Goal: Check status: Check status

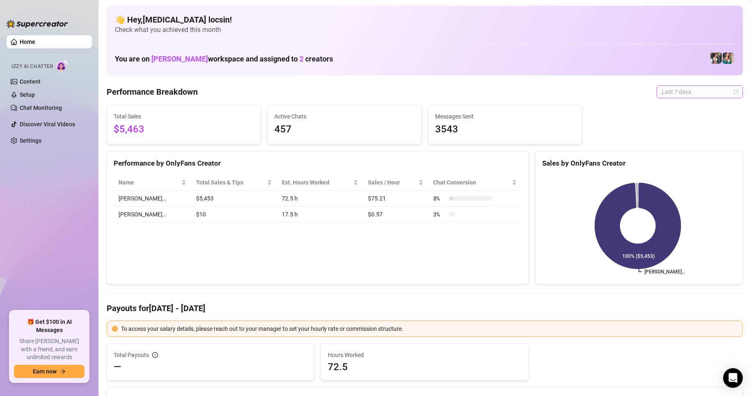
click at [687, 89] on span "Last 7 days" at bounding box center [700, 92] width 76 height 12
click at [684, 161] on div "Custom date" at bounding box center [692, 160] width 73 height 9
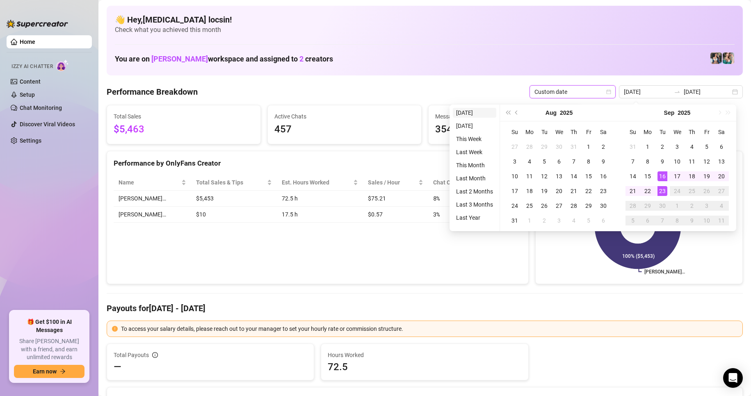
type input "2025-09-23"
click at [474, 113] on li "[DATE]" at bounding box center [474, 113] width 43 height 10
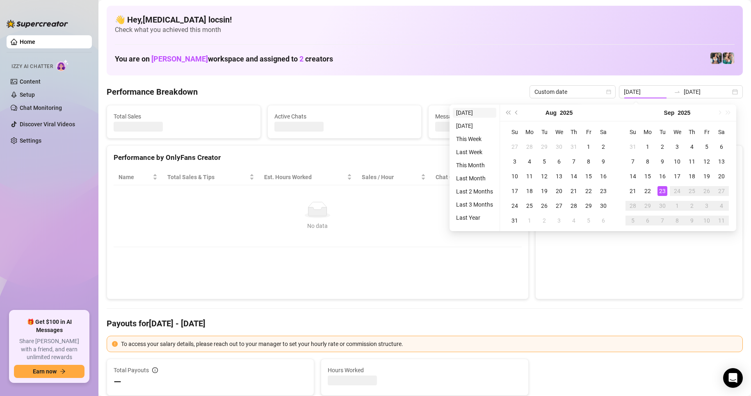
type input "[DATE]"
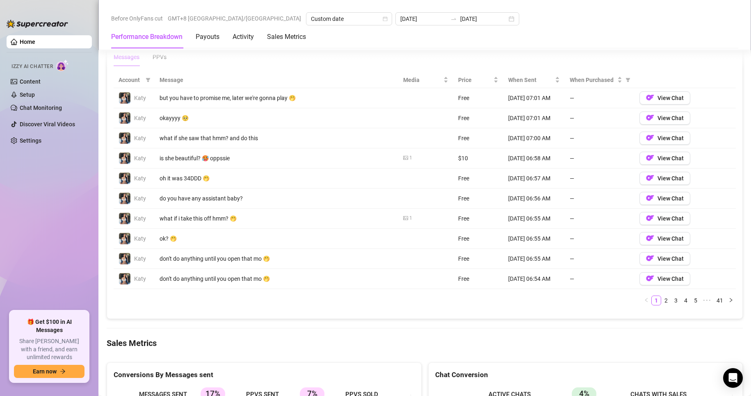
scroll to position [957, 0]
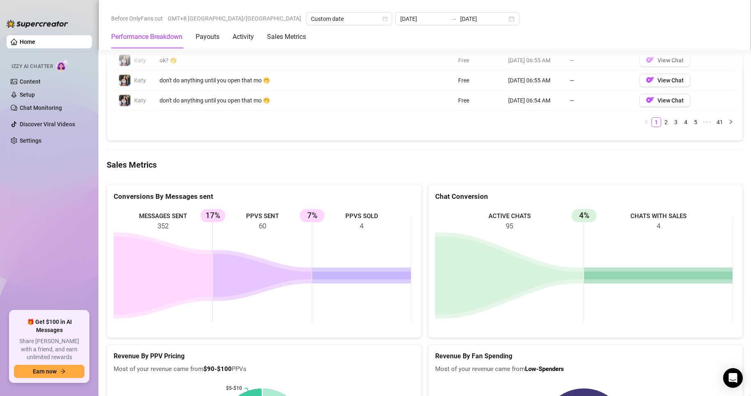
drag, startPoint x: 254, startPoint y: 226, endPoint x: 273, endPoint y: 226, distance: 18.9
click at [273, 226] on rect at bounding box center [262, 269] width 297 height 123
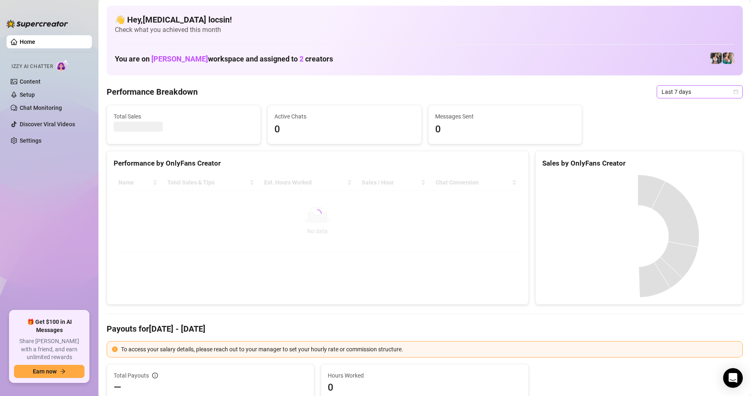
click at [694, 90] on span "Last 7 days" at bounding box center [700, 92] width 76 height 12
click at [686, 160] on div "Custom date" at bounding box center [692, 160] width 73 height 9
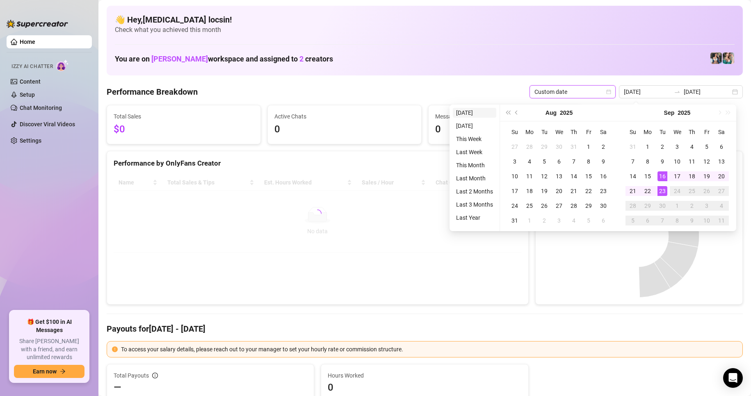
type input "2025-09-22"
type input "2025-09-16"
type input "2025-09-23"
type input "[DATE]"
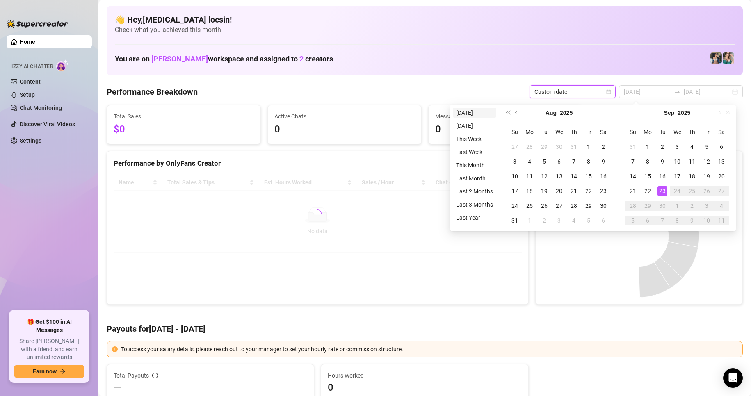
click at [472, 113] on li "[DATE]" at bounding box center [474, 113] width 43 height 10
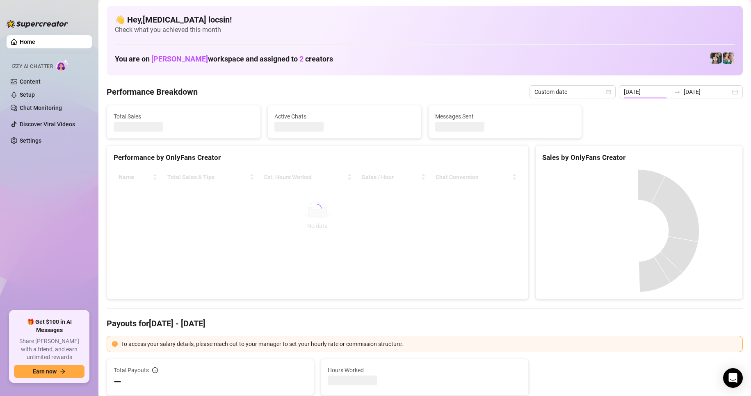
type input "[DATE]"
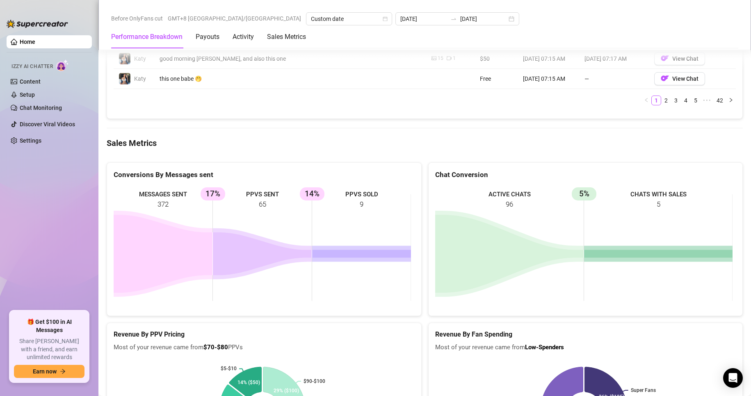
scroll to position [1026, 0]
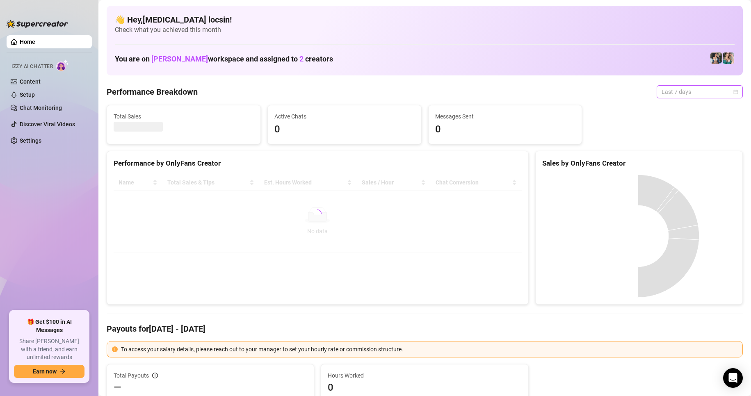
click at [673, 94] on span "Last 7 days" at bounding box center [700, 92] width 76 height 12
click at [672, 161] on div "Custom date" at bounding box center [692, 160] width 73 height 9
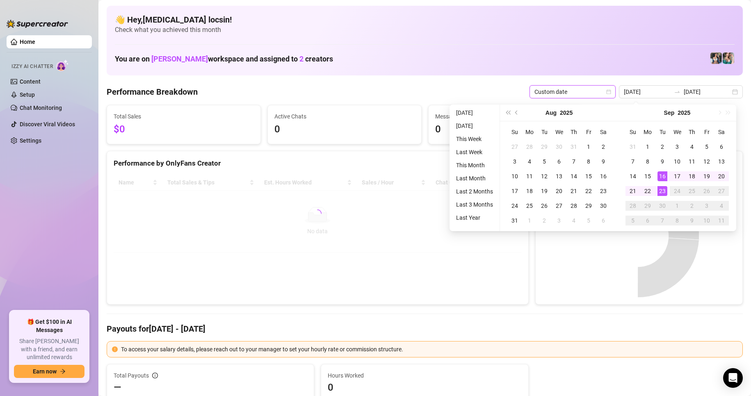
type input "2025-09-22"
type input "[DATE]"
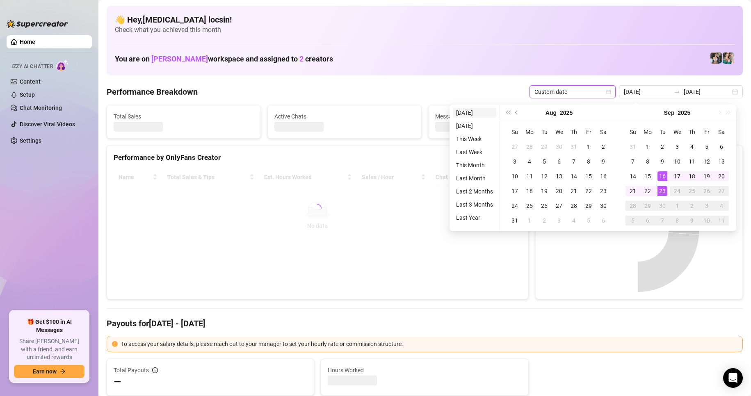
click at [471, 113] on li "[DATE]" at bounding box center [474, 113] width 43 height 10
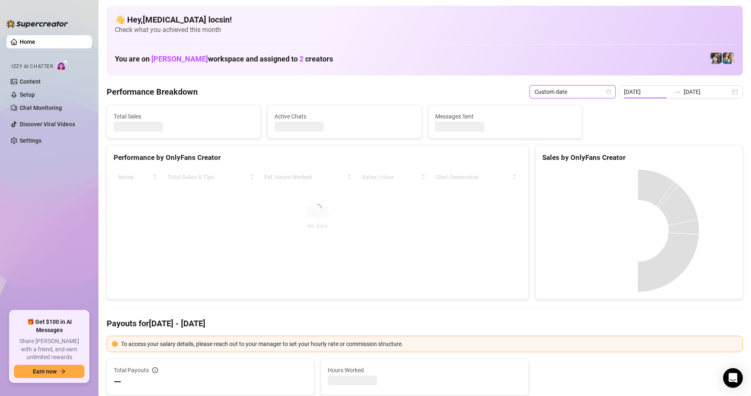
type input "[DATE]"
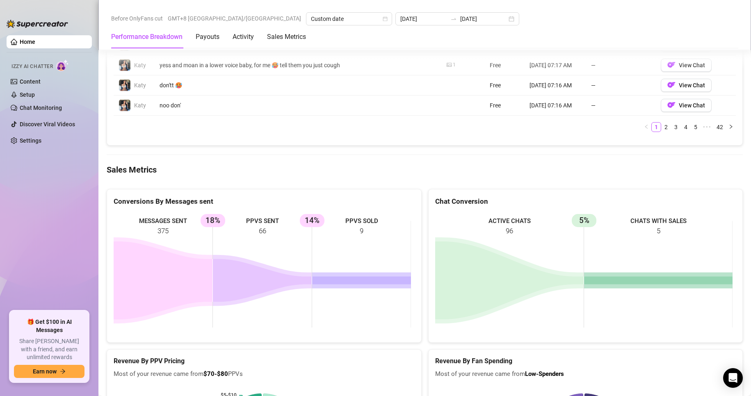
scroll to position [957, 0]
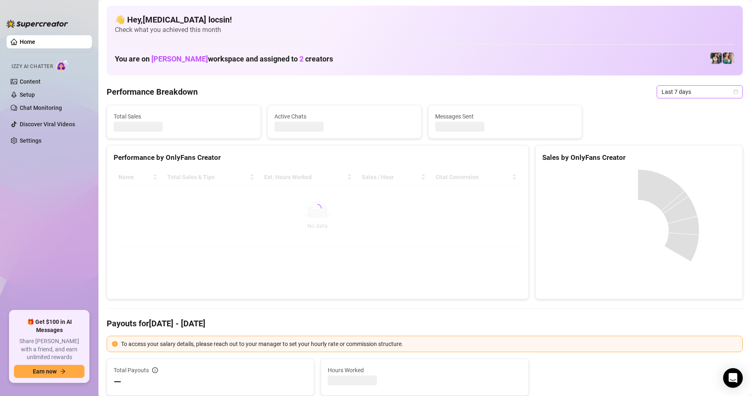
click at [681, 88] on span "Last 7 days" at bounding box center [700, 92] width 76 height 12
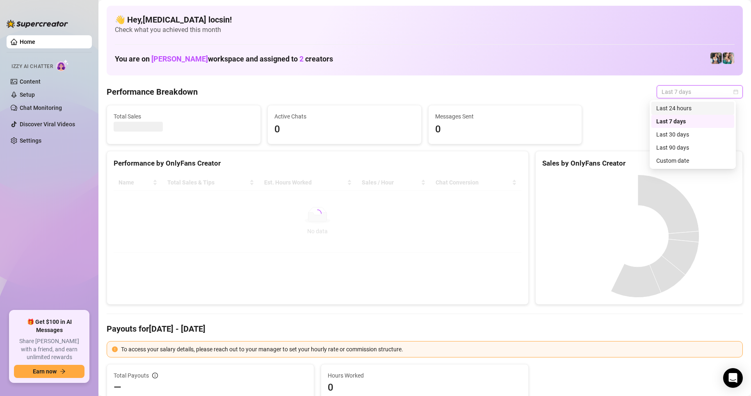
click at [680, 161] on div "Custom date" at bounding box center [692, 160] width 73 height 9
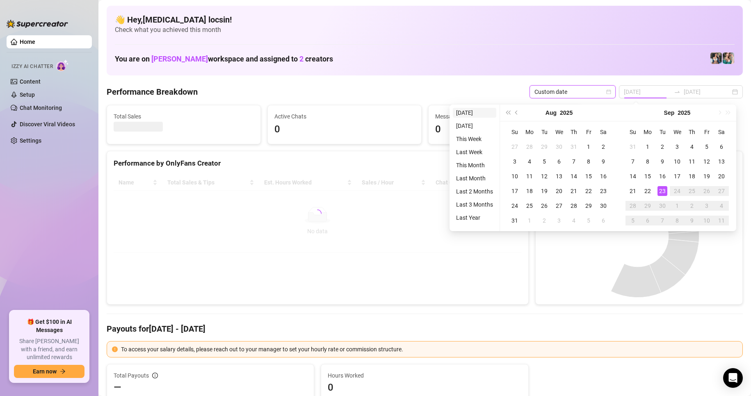
type input "[DATE]"
drag, startPoint x: 468, startPoint y: 112, endPoint x: 468, endPoint y: 122, distance: 9.9
click at [468, 112] on li "[DATE]" at bounding box center [474, 113] width 43 height 10
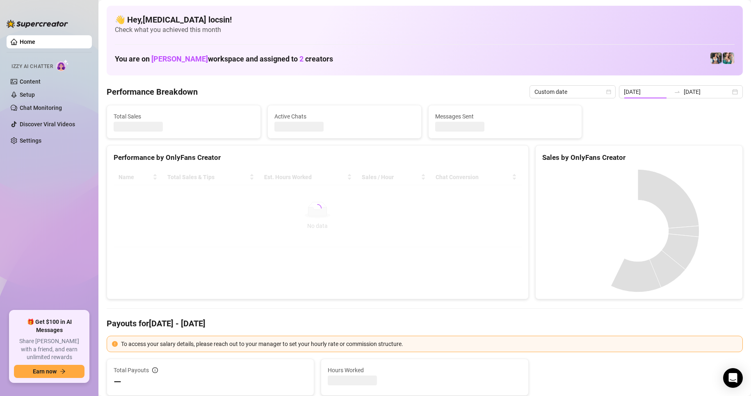
type input "[DATE]"
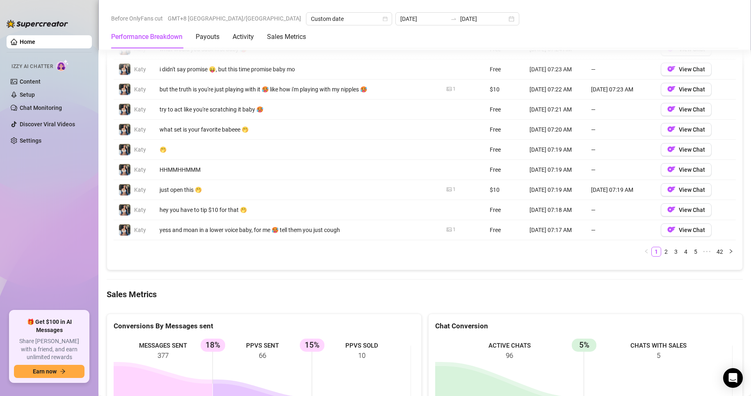
scroll to position [823, 0]
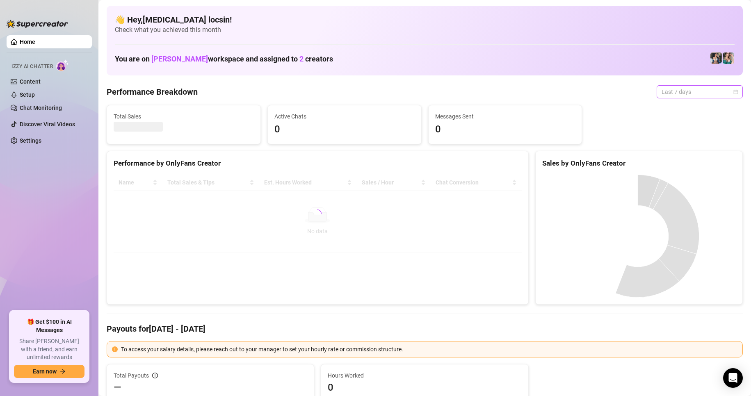
click at [687, 94] on span "Last 7 days" at bounding box center [700, 92] width 76 height 12
click at [673, 159] on div "Custom date" at bounding box center [692, 160] width 73 height 9
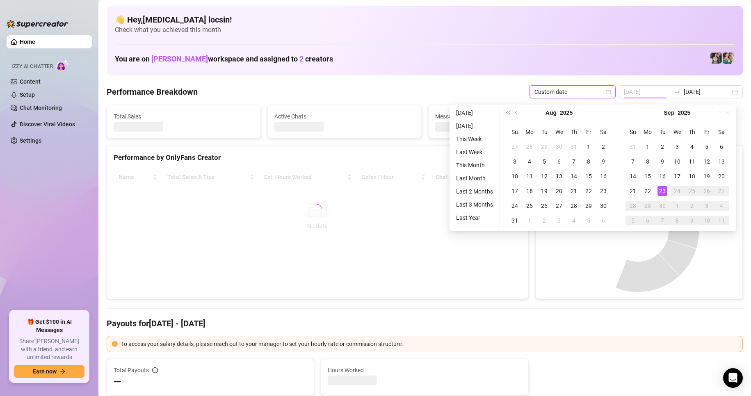
click at [666, 193] on div "23" at bounding box center [663, 191] width 10 height 10
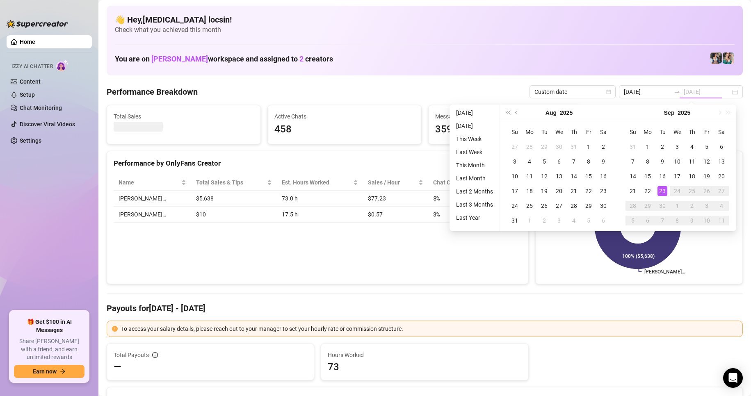
click at [666, 193] on div "23" at bounding box center [663, 191] width 10 height 10
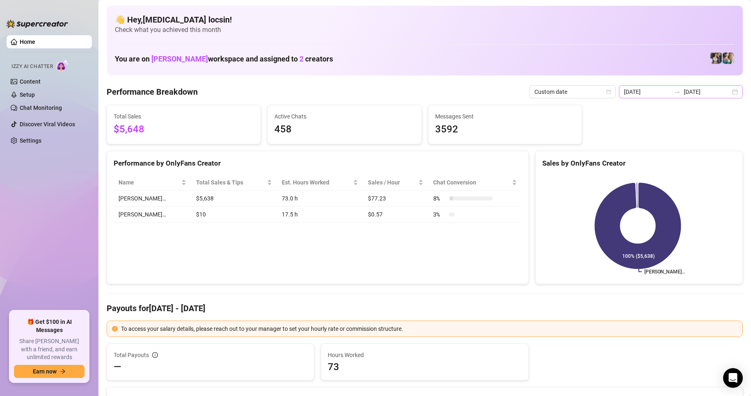
click at [678, 91] on icon "swap-right" at bounding box center [677, 92] width 7 height 7
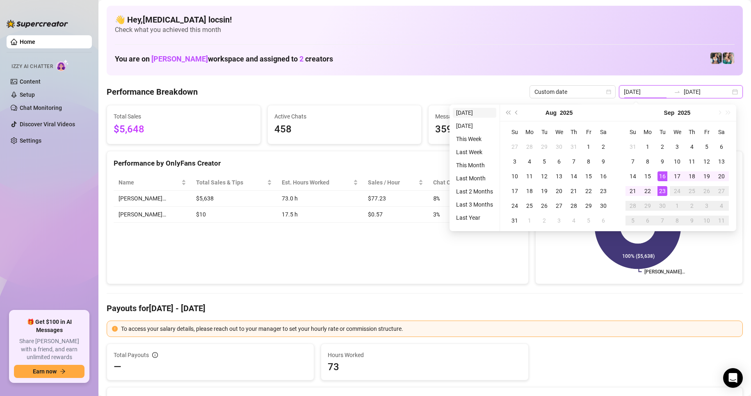
type input "[DATE]"
click at [465, 112] on li "[DATE]" at bounding box center [474, 113] width 43 height 10
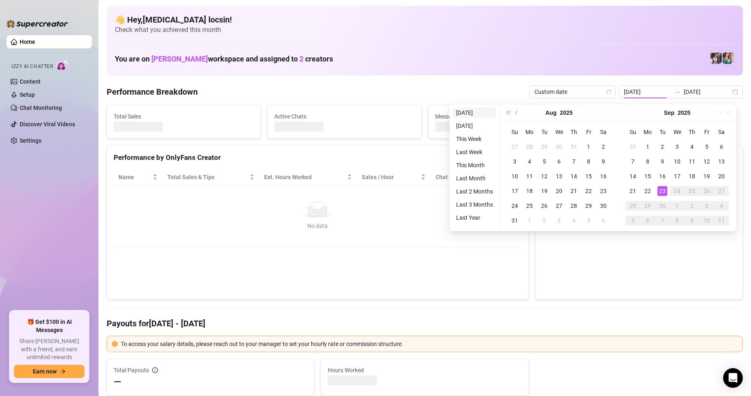
type input "[DATE]"
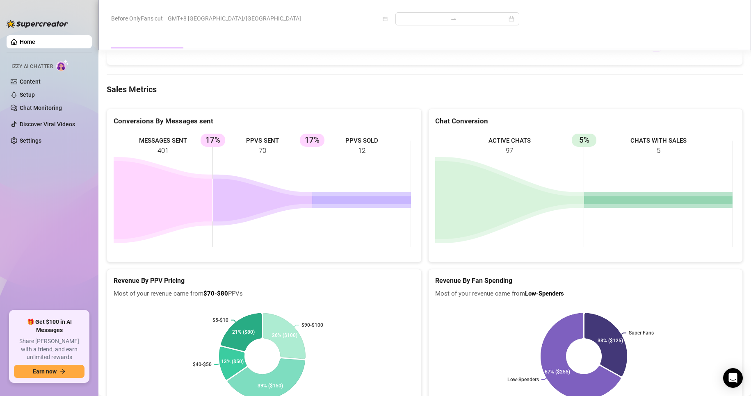
scroll to position [1026, 0]
